Goal: Find specific page/section: Find specific page/section

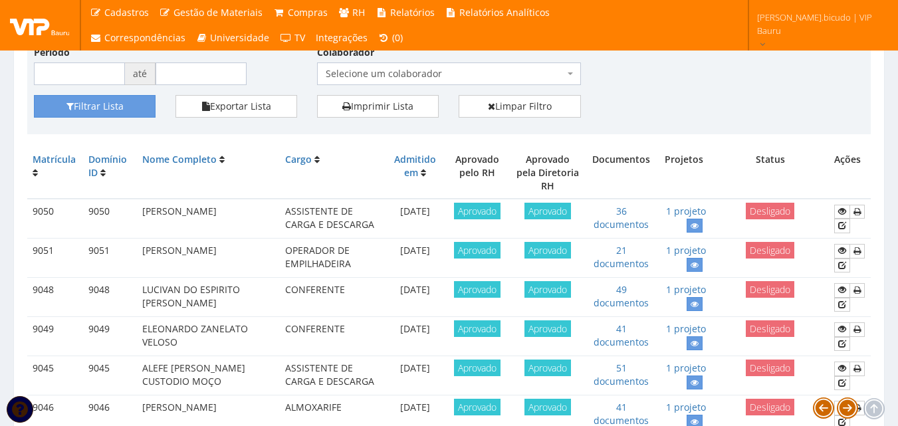
scroll to position [199, 0]
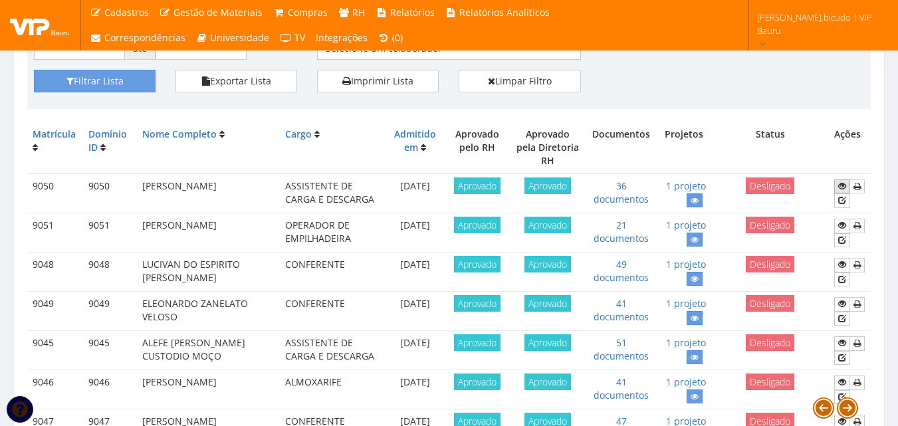
click at [840, 181] on icon at bounding box center [842, 185] width 8 height 9
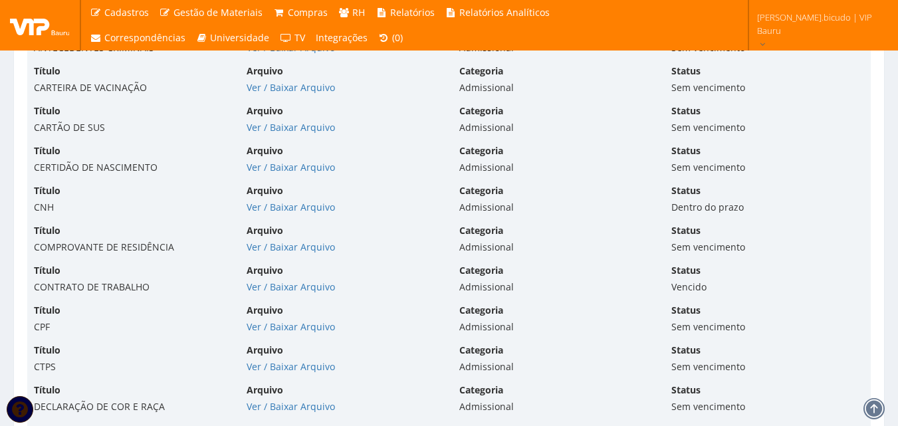
scroll to position [3018, 0]
click at [283, 279] on link "Ver / Baixar Arquivo" at bounding box center [291, 285] width 88 height 13
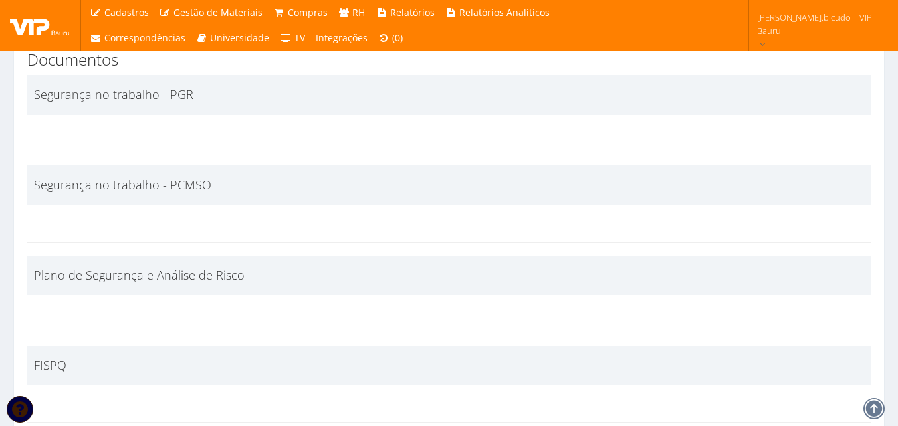
scroll to position [2418, 0]
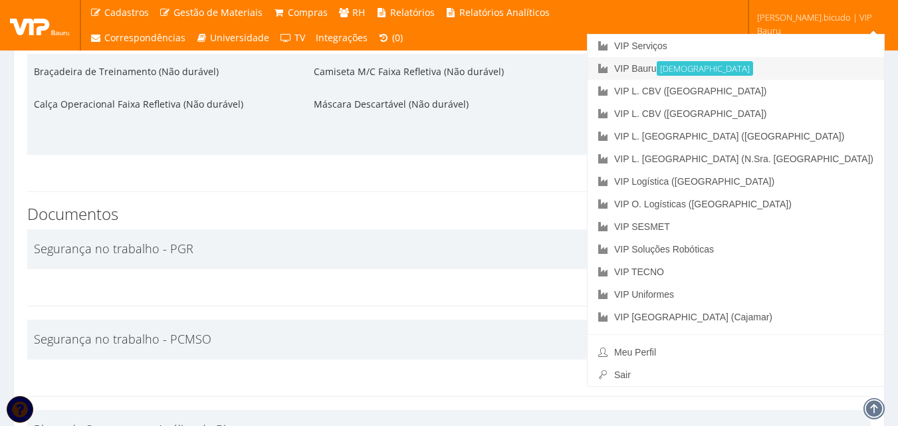
click at [832, 67] on link "VIP Bauru Ativa" at bounding box center [736, 68] width 296 height 23
